Goal: Information Seeking & Learning: Learn about a topic

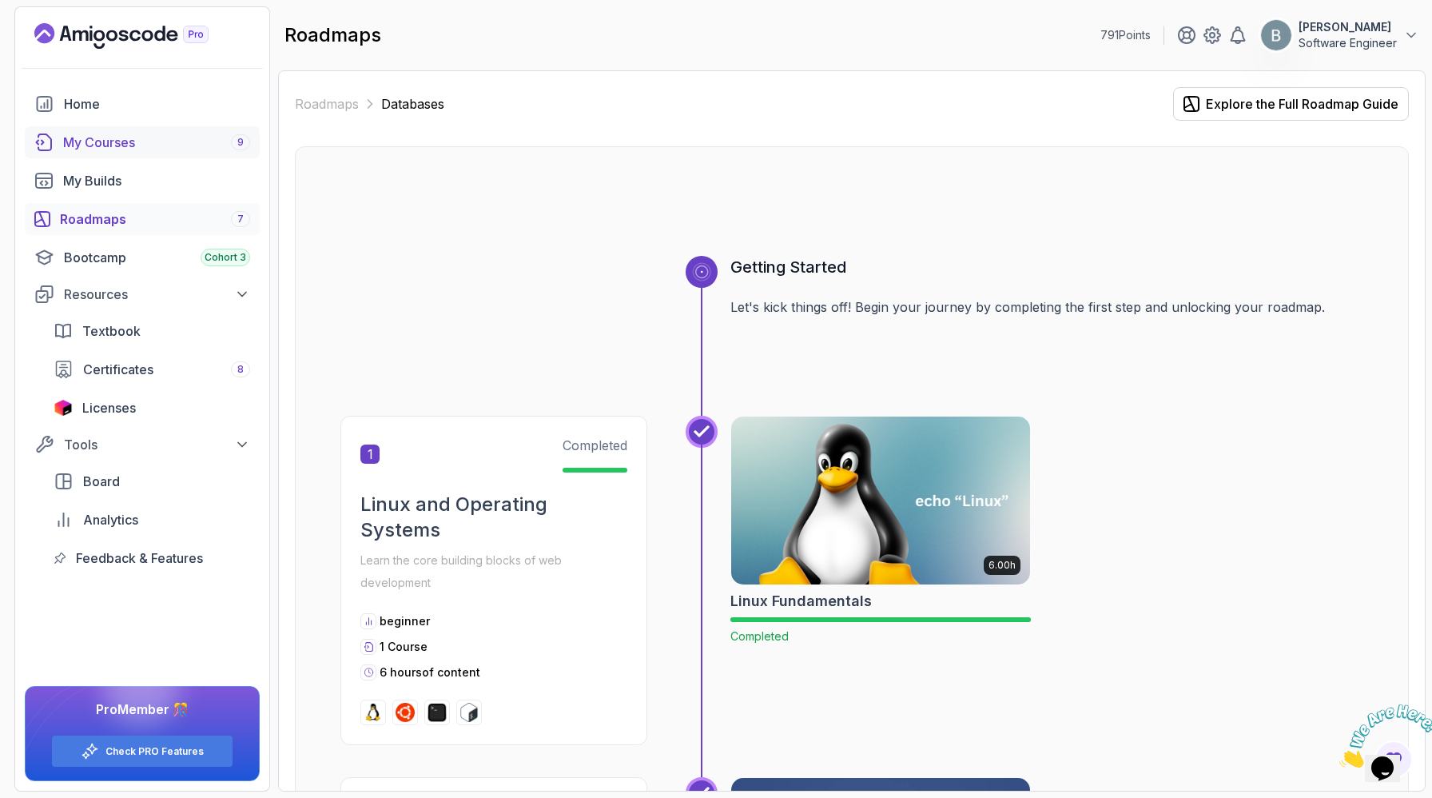
click at [175, 152] on div "My Courses 9" at bounding box center [156, 142] width 187 height 19
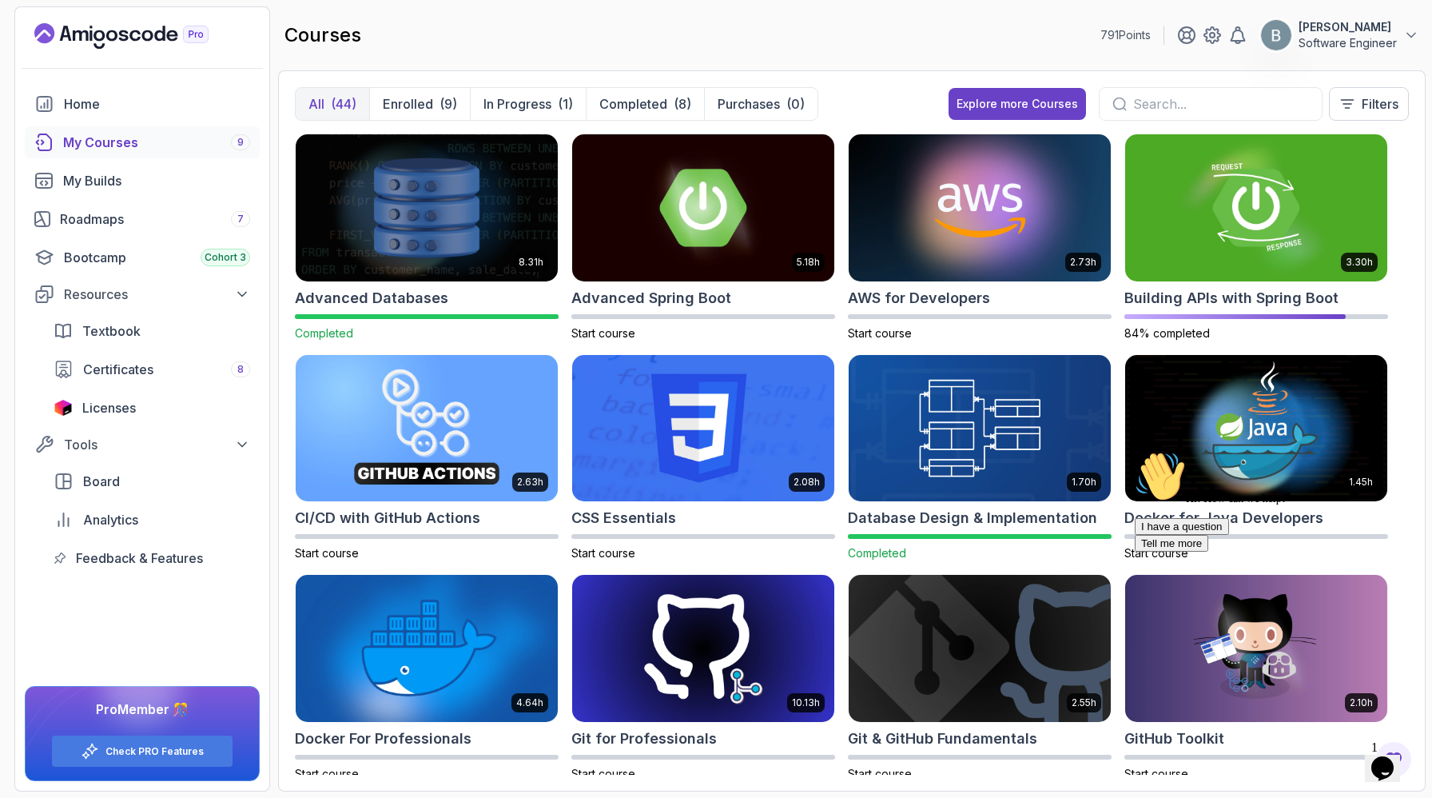
click at [1378, 710] on span "1" at bounding box center [1374, 747] width 6 height 14
click at [1390, 710] on icon "Chat widget" at bounding box center [1382, 768] width 22 height 24
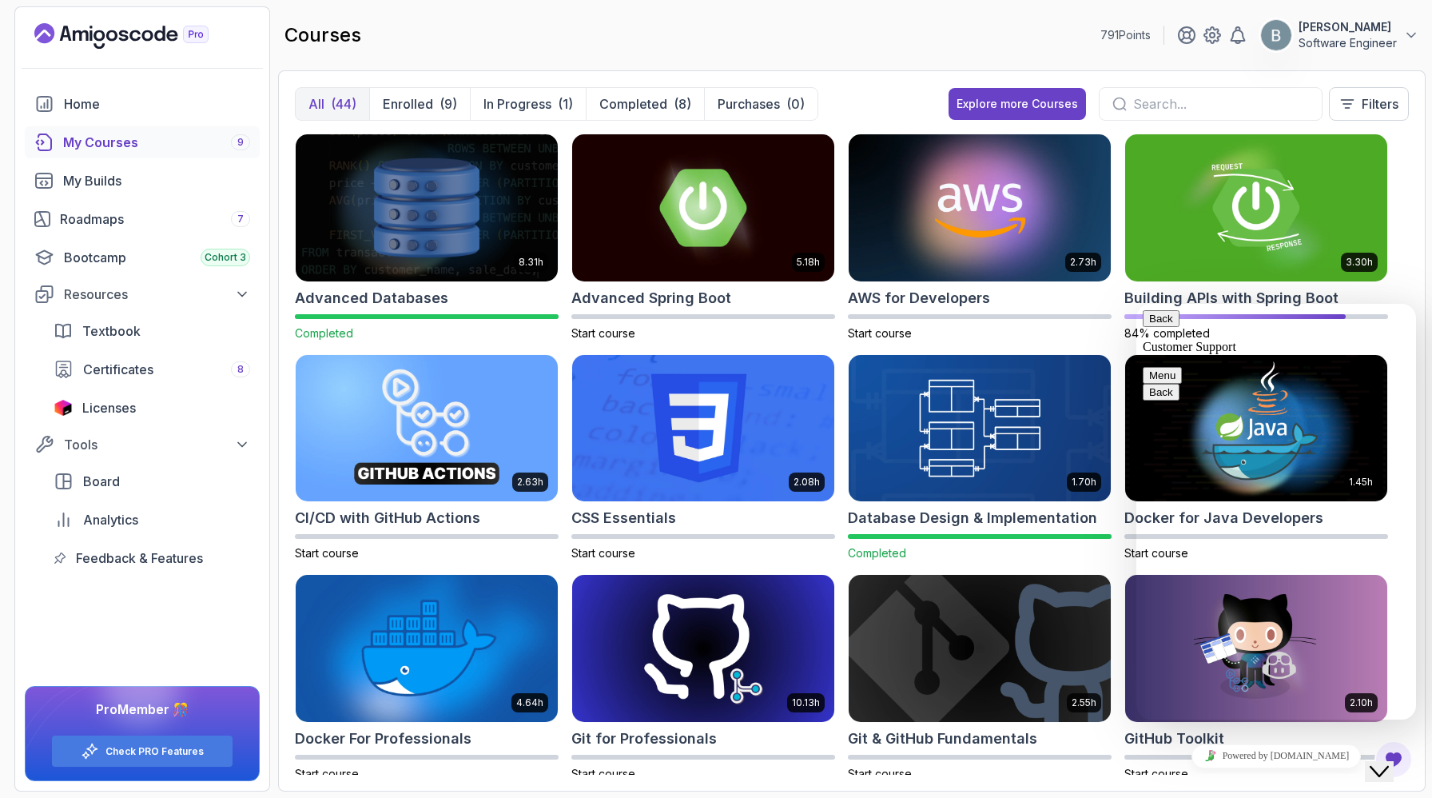
click at [1389, 710] on icon "Close Chat This icon closes the chat window." at bounding box center [1379, 771] width 19 height 19
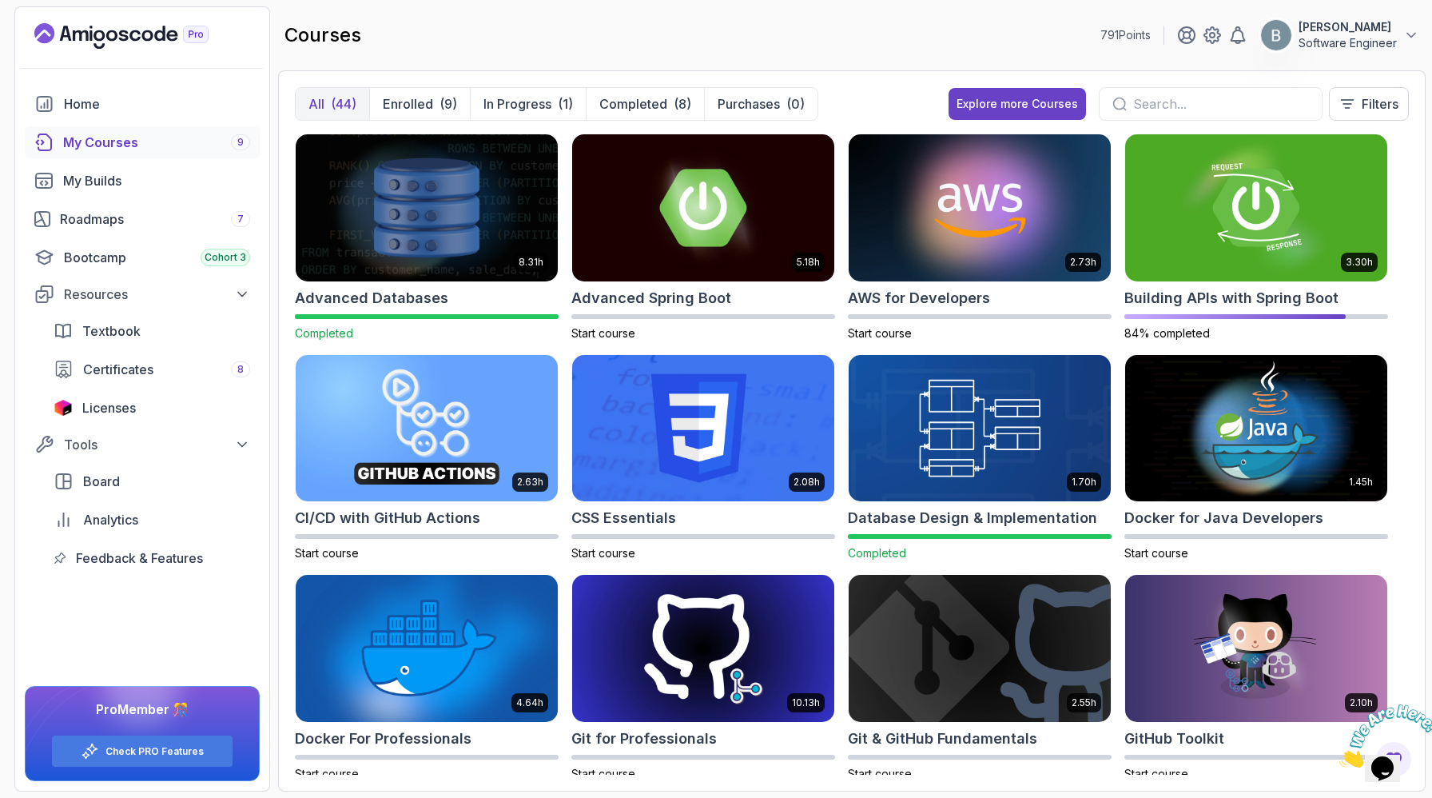
click at [1339, 710] on icon "Close" at bounding box center [1339, 763] width 0 height 14
